Goal: Task Accomplishment & Management: Manage account settings

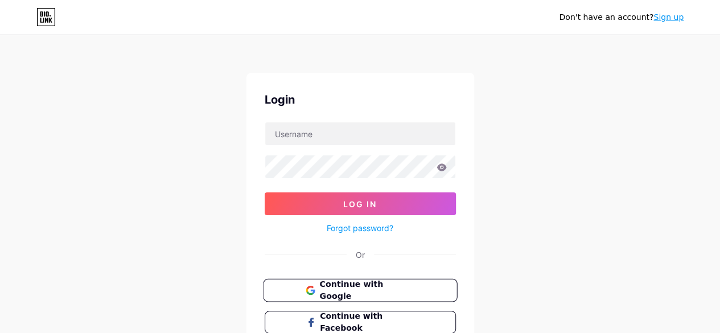
drag, startPoint x: 0, startPoint y: 0, endPoint x: 385, endPoint y: 296, distance: 485.4
click at [385, 296] on button "Continue with Google" at bounding box center [360, 290] width 194 height 23
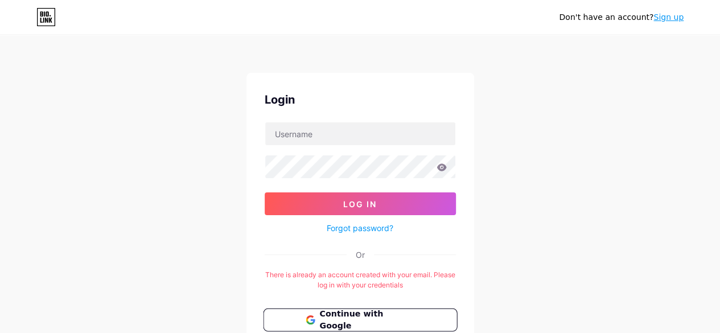
click at [394, 308] on button "Continue with Google" at bounding box center [360, 319] width 194 height 23
